Goal: Transaction & Acquisition: Purchase product/service

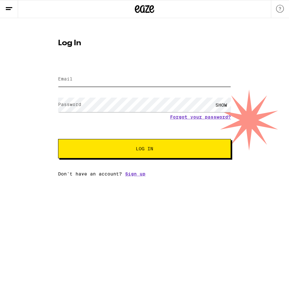
click at [139, 84] on input "Email" at bounding box center [144, 79] width 173 height 15
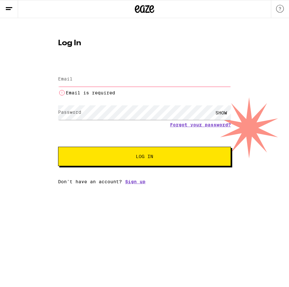
type input "[EMAIL_ADDRESS][DOMAIN_NAME]"
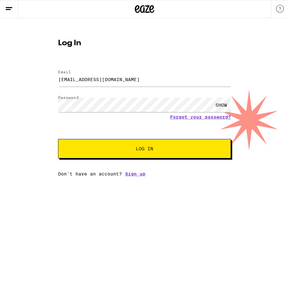
click at [110, 148] on span "Log In" at bounding box center [144, 148] width 121 height 5
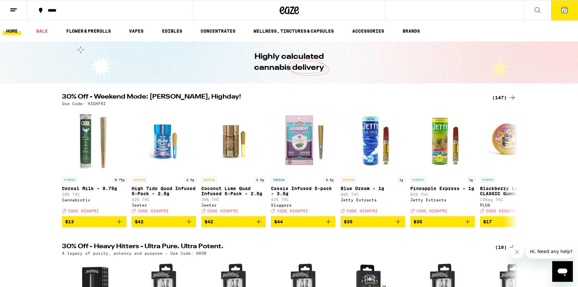
click at [13, 10] on icon at bounding box center [14, 10] width 8 height 8
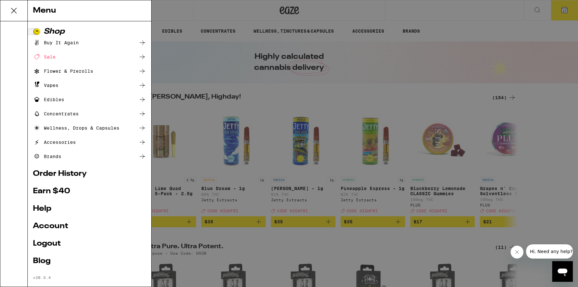
scroll to position [10, 0]
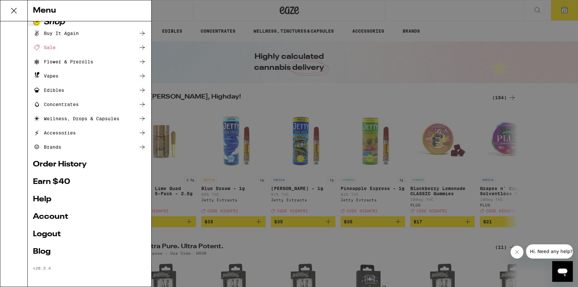
click at [59, 217] on link "Account" at bounding box center [89, 217] width 113 height 8
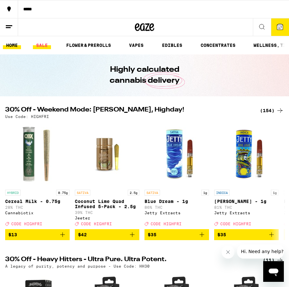
click at [42, 45] on link "SALE" at bounding box center [42, 45] width 18 height 8
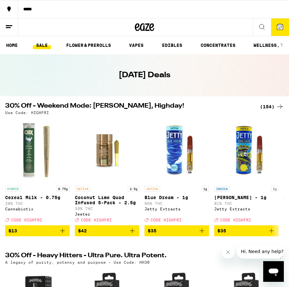
click at [270, 105] on div "(154)" at bounding box center [272, 107] width 24 height 8
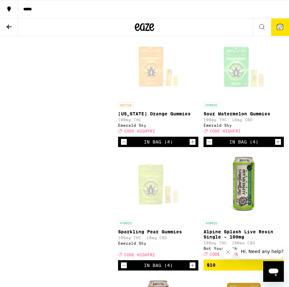
scroll to position [1679, 0]
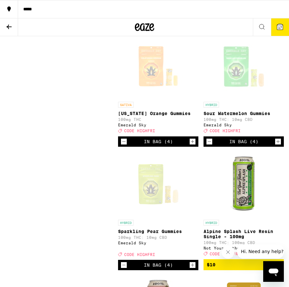
click at [144, 116] on p "[US_STATE] Orange Gummies" at bounding box center [158, 113] width 80 height 5
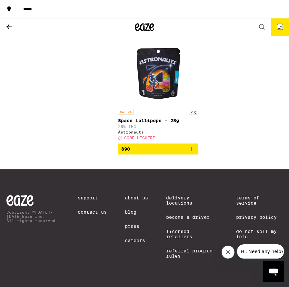
scroll to position [9774, 0]
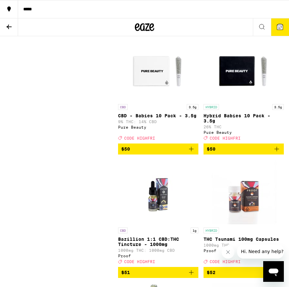
scroll to position [8465, 0]
